Goal: Information Seeking & Learning: Learn about a topic

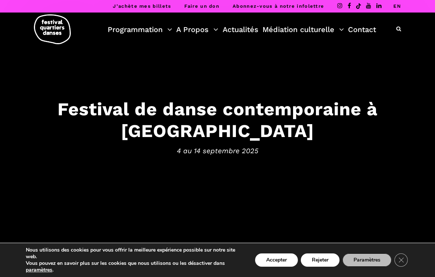
click at [323, 260] on button "Rejeter" at bounding box center [320, 259] width 39 height 13
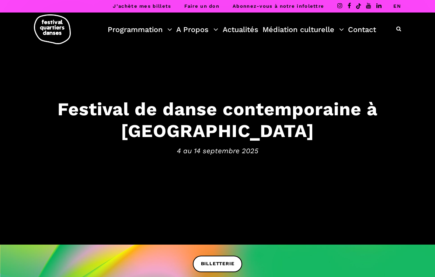
click at [170, 32] on link "Programmation" at bounding box center [140, 29] width 64 height 13
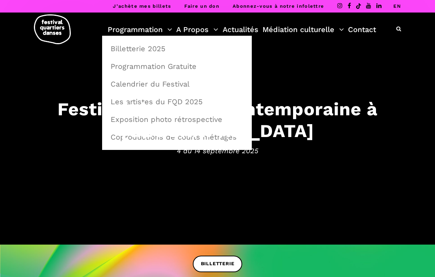
click at [174, 74] on link "Programmation Gratuite" at bounding box center [176, 66] width 141 height 17
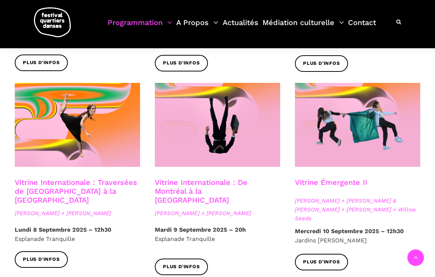
scroll to position [560, 0]
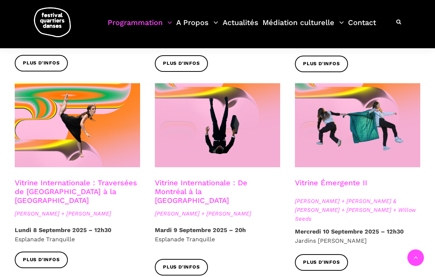
click at [171, 22] on link "Programmation" at bounding box center [140, 27] width 64 height 22
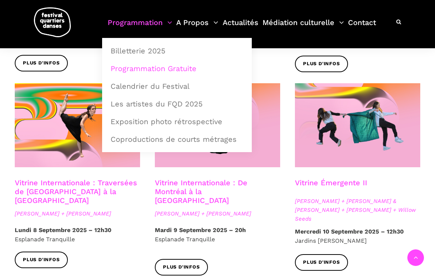
click at [203, 123] on link "Exposition photo rétrospective" at bounding box center [176, 121] width 141 height 17
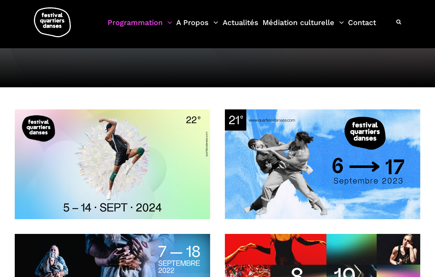
scroll to position [64, 0]
